Goal: Task Accomplishment & Management: Use online tool/utility

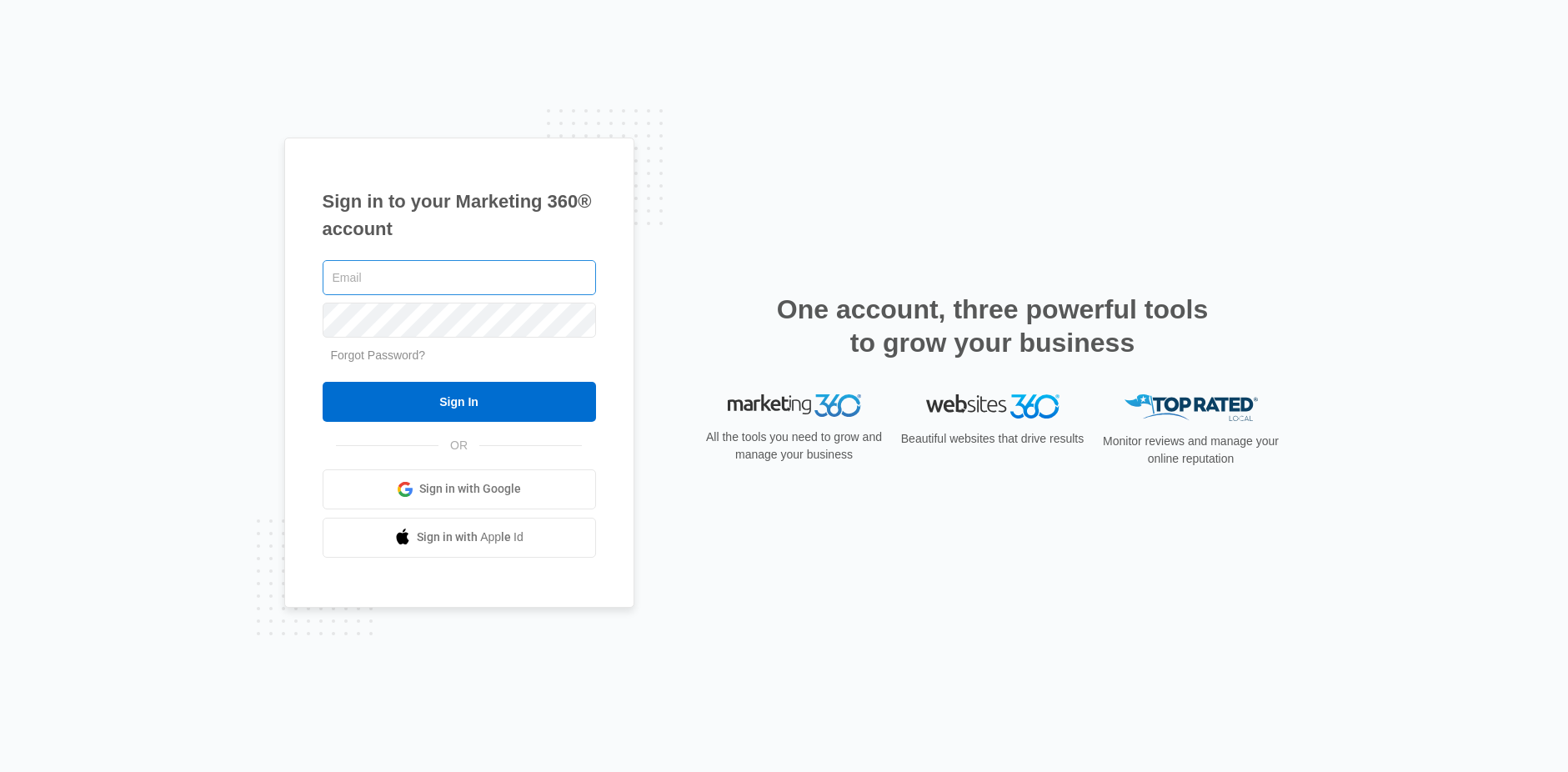
type input "bayley.warren@madwire.com"
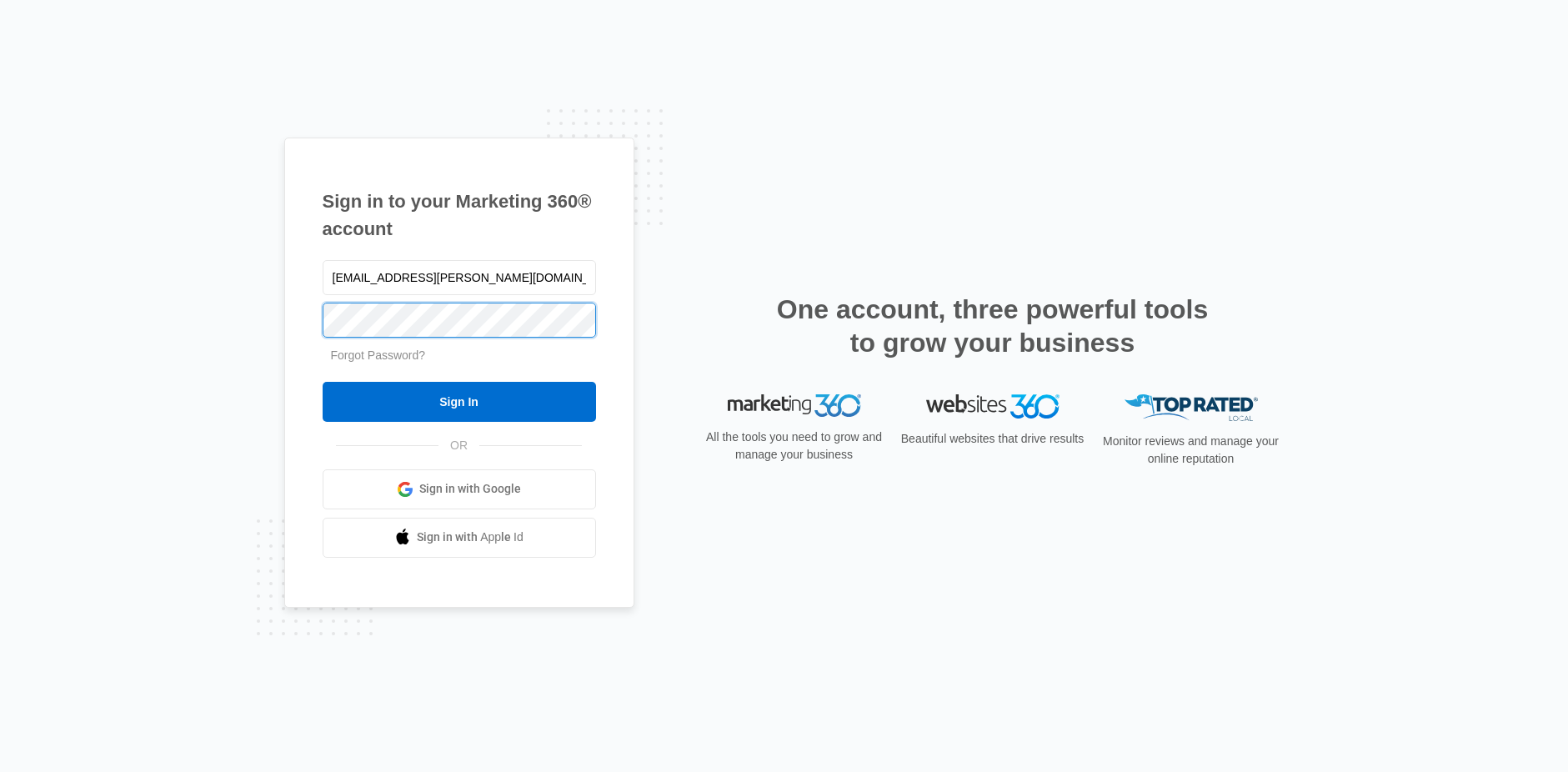
click at [124, 288] on div "Sign in to your Marketing 360® account bayley.warren@madwire.com Forgot Passwor…" at bounding box center [784, 386] width 1568 height 772
click at [322, 382] on input "Sign In" at bounding box center [459, 402] width 274 height 40
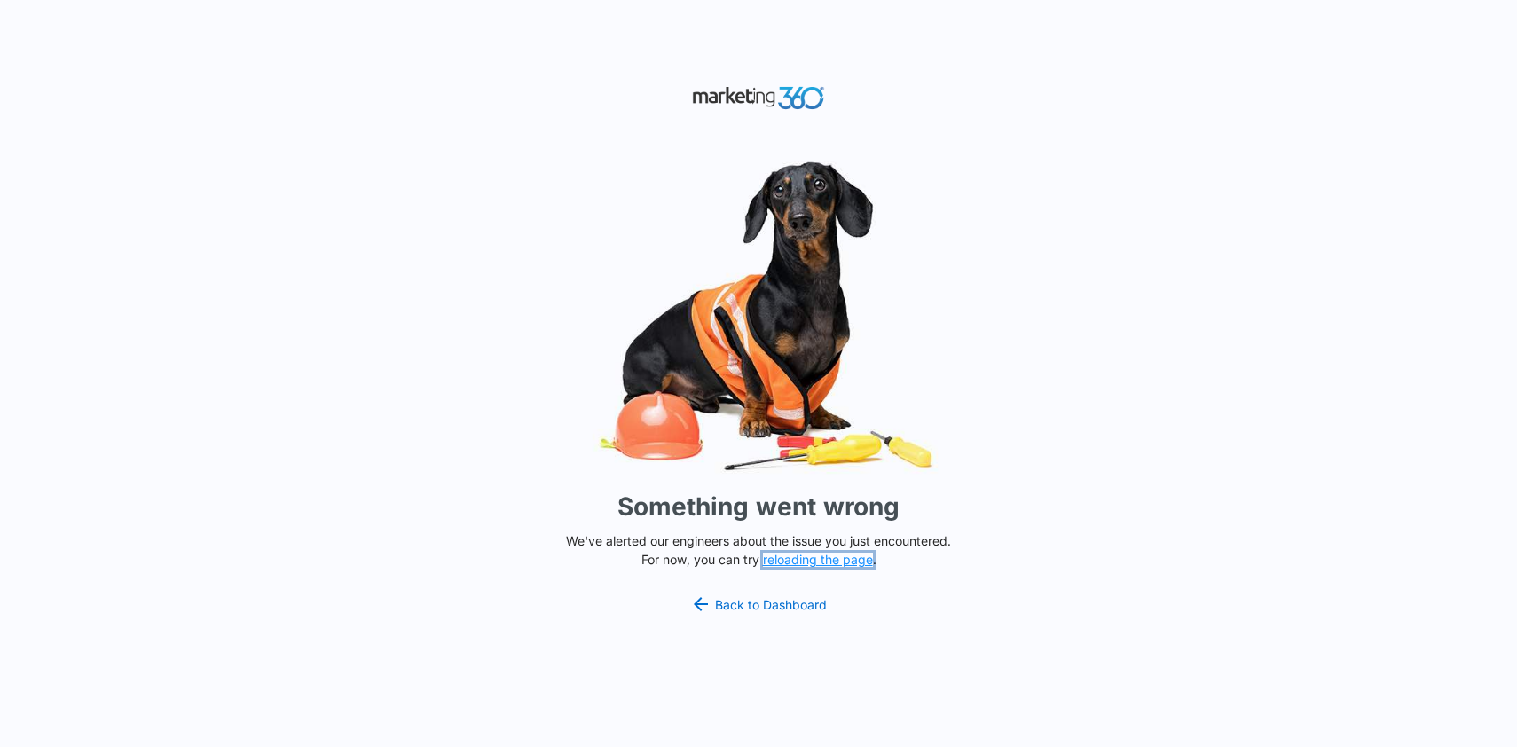
click at [808, 561] on button "reloading the page" at bounding box center [818, 560] width 110 height 14
